Goal: Find specific page/section: Find specific page/section

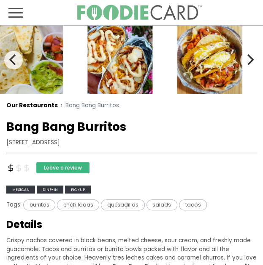
click at [41, 107] on link "Our Restaurants" at bounding box center [31, 106] width 51 height 8
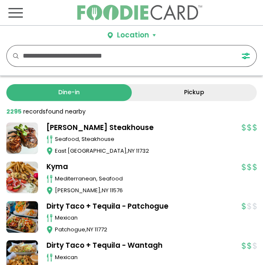
click at [71, 55] on input "text" at bounding box center [122, 56] width 199 height 21
type input "*********"
